Goal: Subscribe to service/newsletter

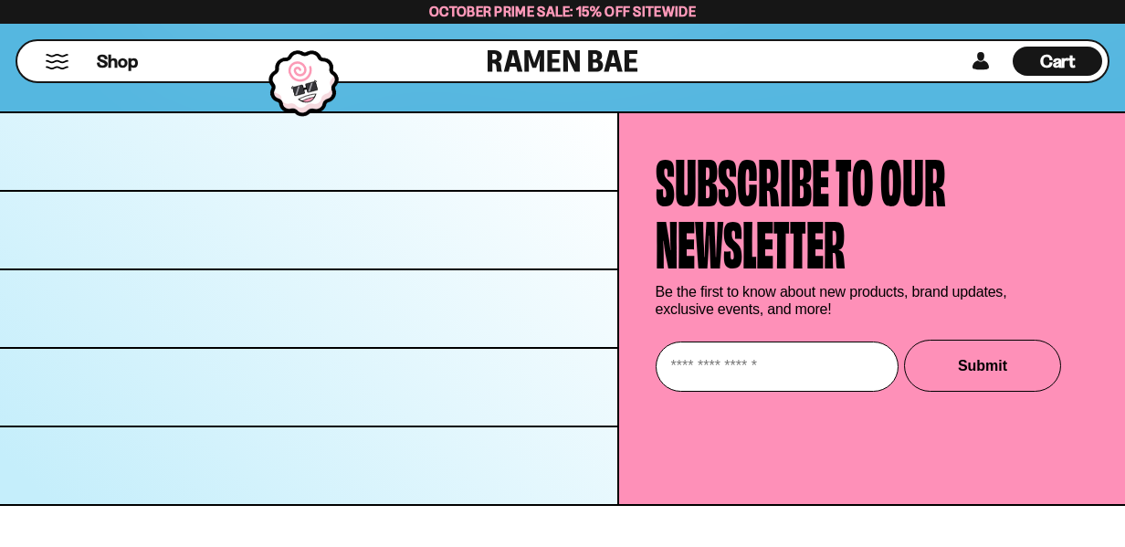
scroll to position [18177, 0]
drag, startPoint x: 286, startPoint y: 352, endPoint x: 460, endPoint y: 206, distance: 227.0
drag, startPoint x: 230, startPoint y: 225, endPoint x: 400, endPoint y: 171, distance: 178.2
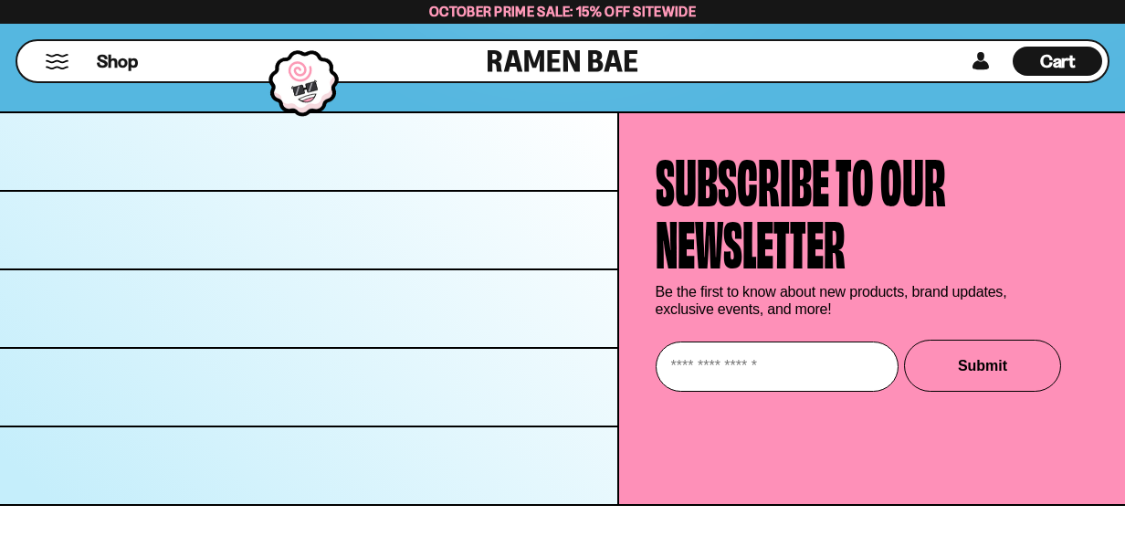
drag, startPoint x: 846, startPoint y: 439, endPoint x: 627, endPoint y: 248, distance: 290.7
drag, startPoint x: 1072, startPoint y: 420, endPoint x: 966, endPoint y: 408, distance: 106.6
drag, startPoint x: 1082, startPoint y: 403, endPoint x: 1051, endPoint y: 404, distance: 30.2
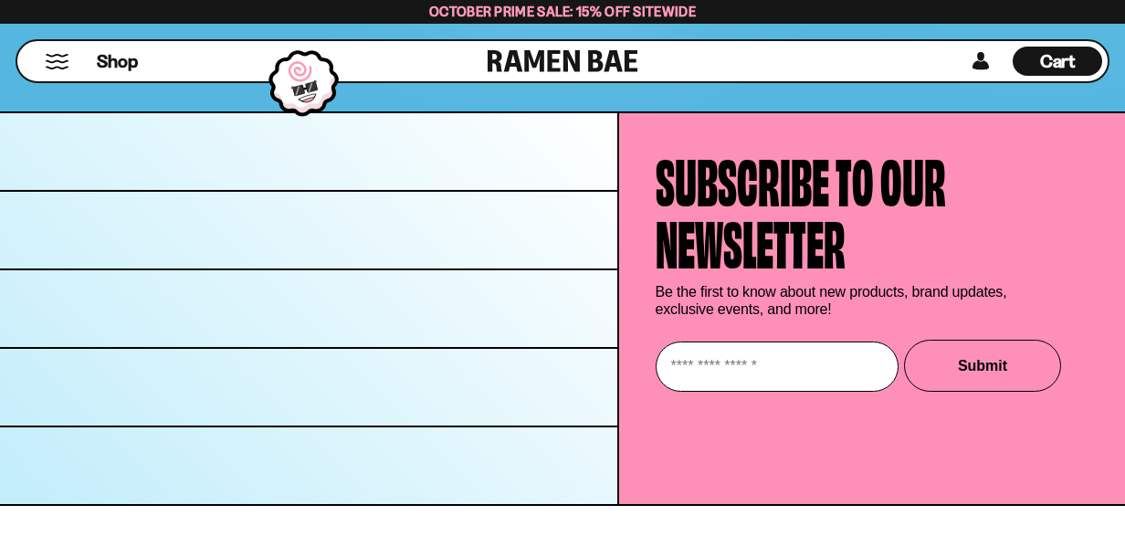
drag, startPoint x: 1055, startPoint y: 411, endPoint x: 972, endPoint y: 385, distance: 87.2
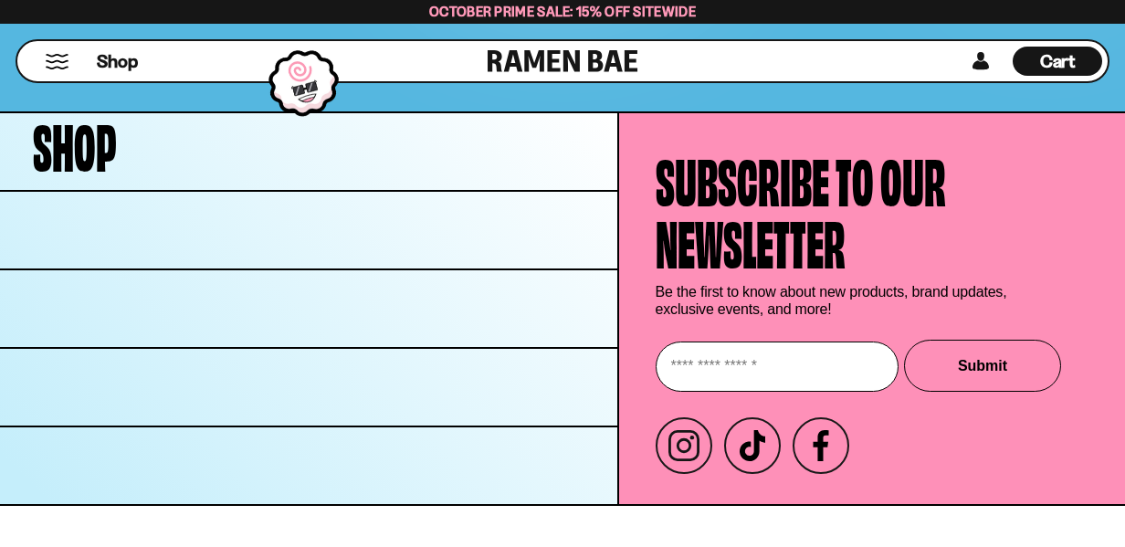
scroll to position [18943, 0]
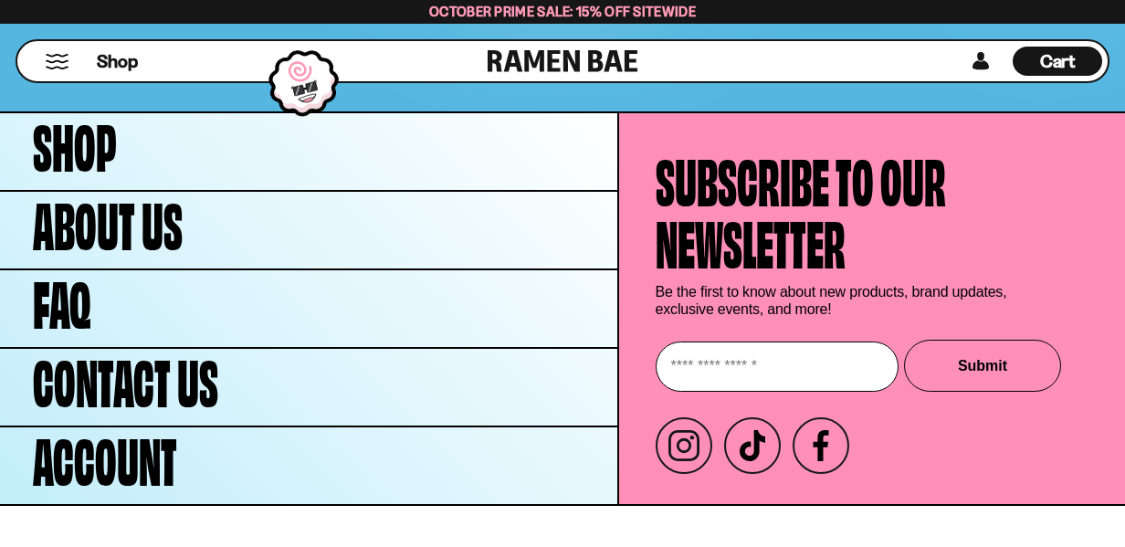
click at [656, 342] on input "Enter your email" at bounding box center [777, 367] width 243 height 50
type input "**********"
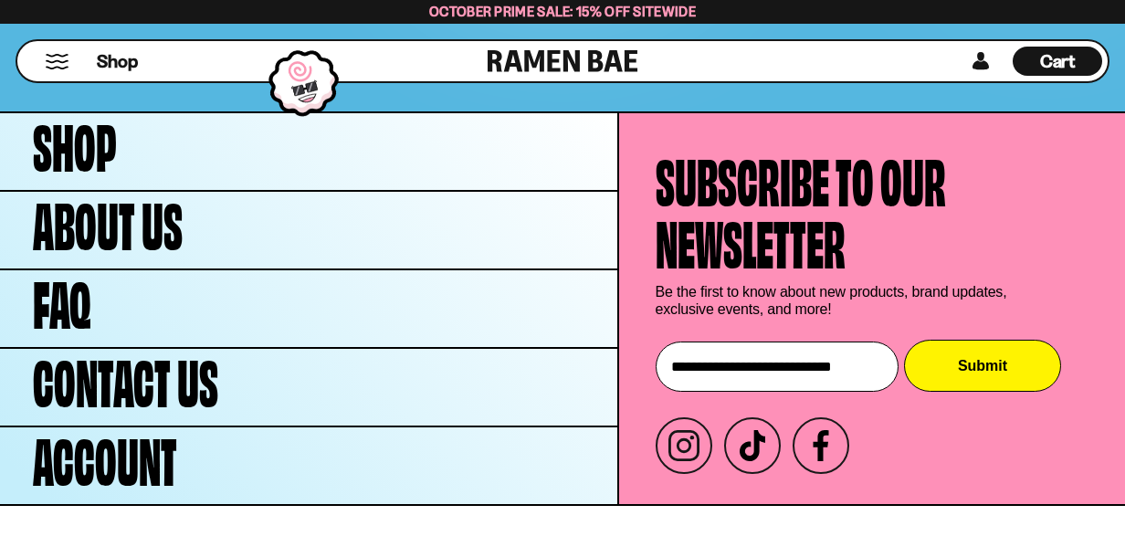
click at [957, 340] on button "Submit" at bounding box center [982, 366] width 157 height 52
